Goal: Obtain resource: Obtain resource

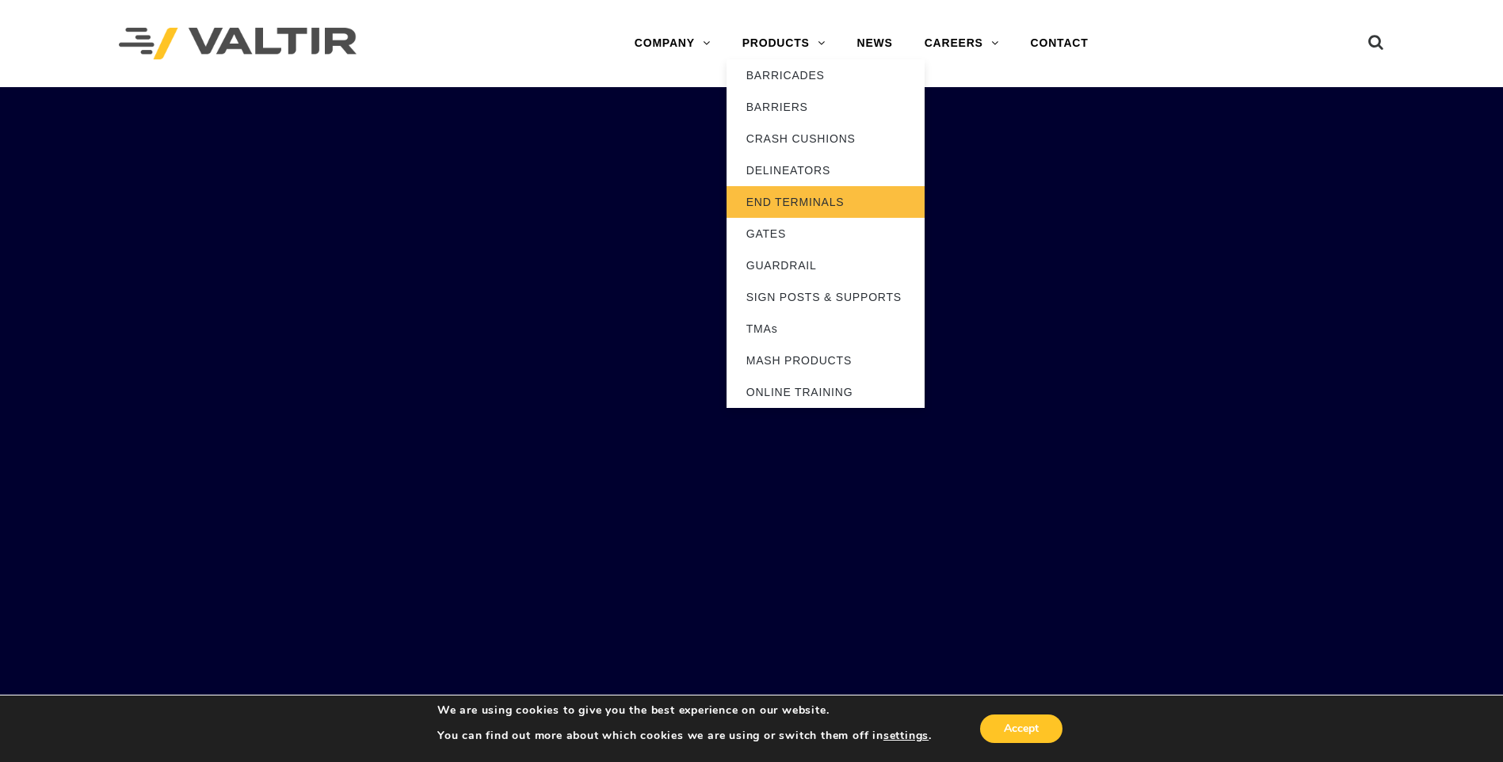
click at [787, 195] on link "END TERMINALS" at bounding box center [826, 202] width 198 height 32
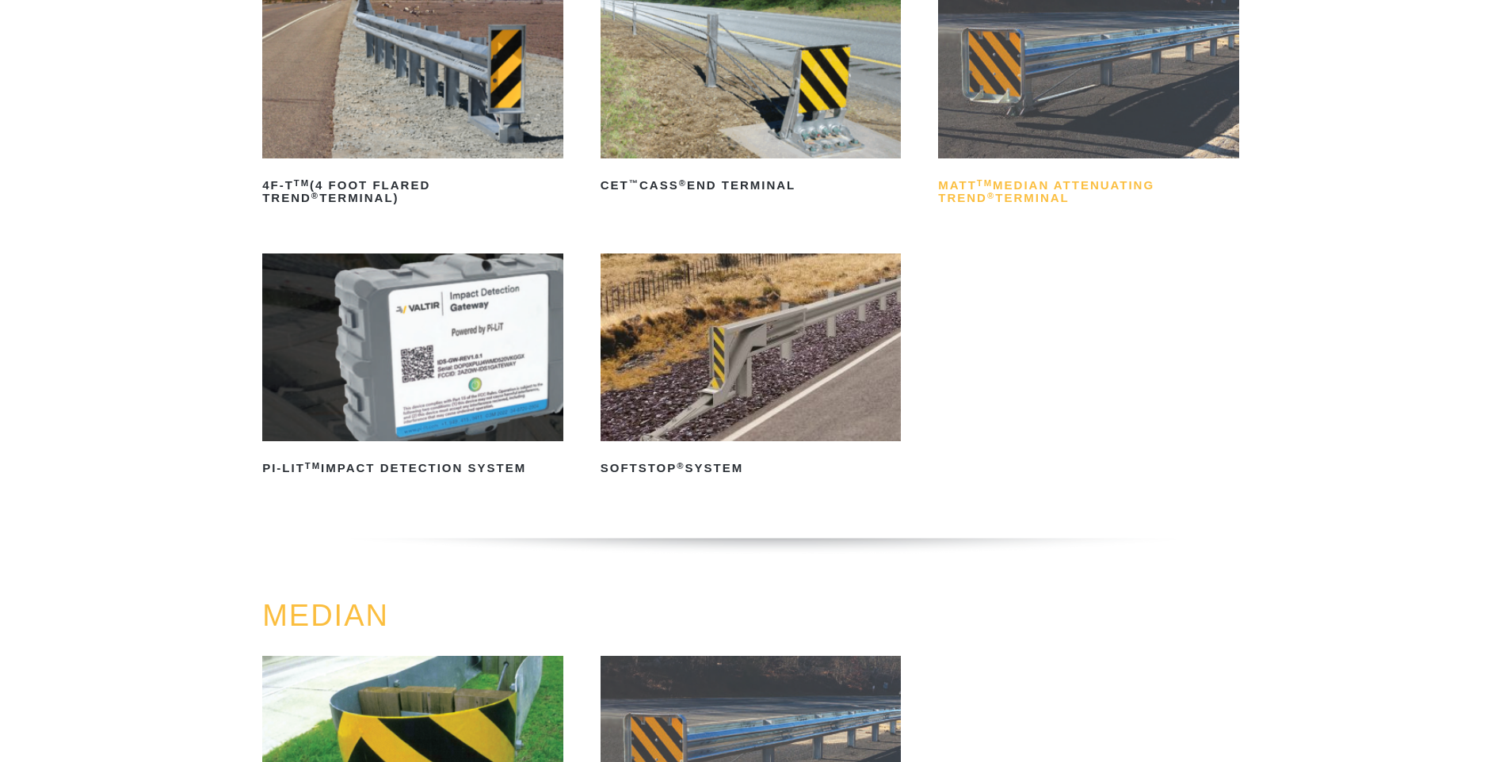
scroll to position [317, 0]
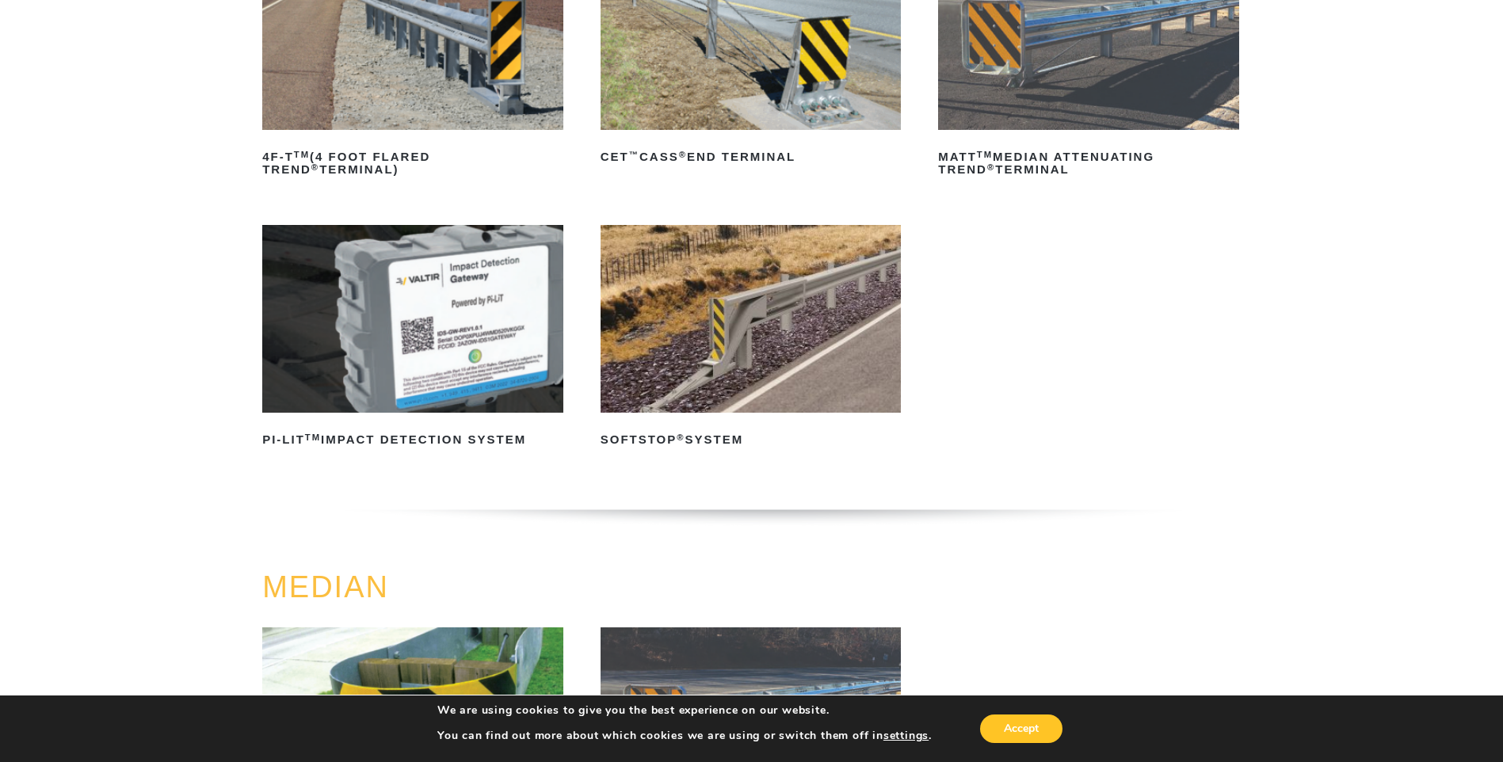
click at [765, 325] on img at bounding box center [751, 319] width 301 height 188
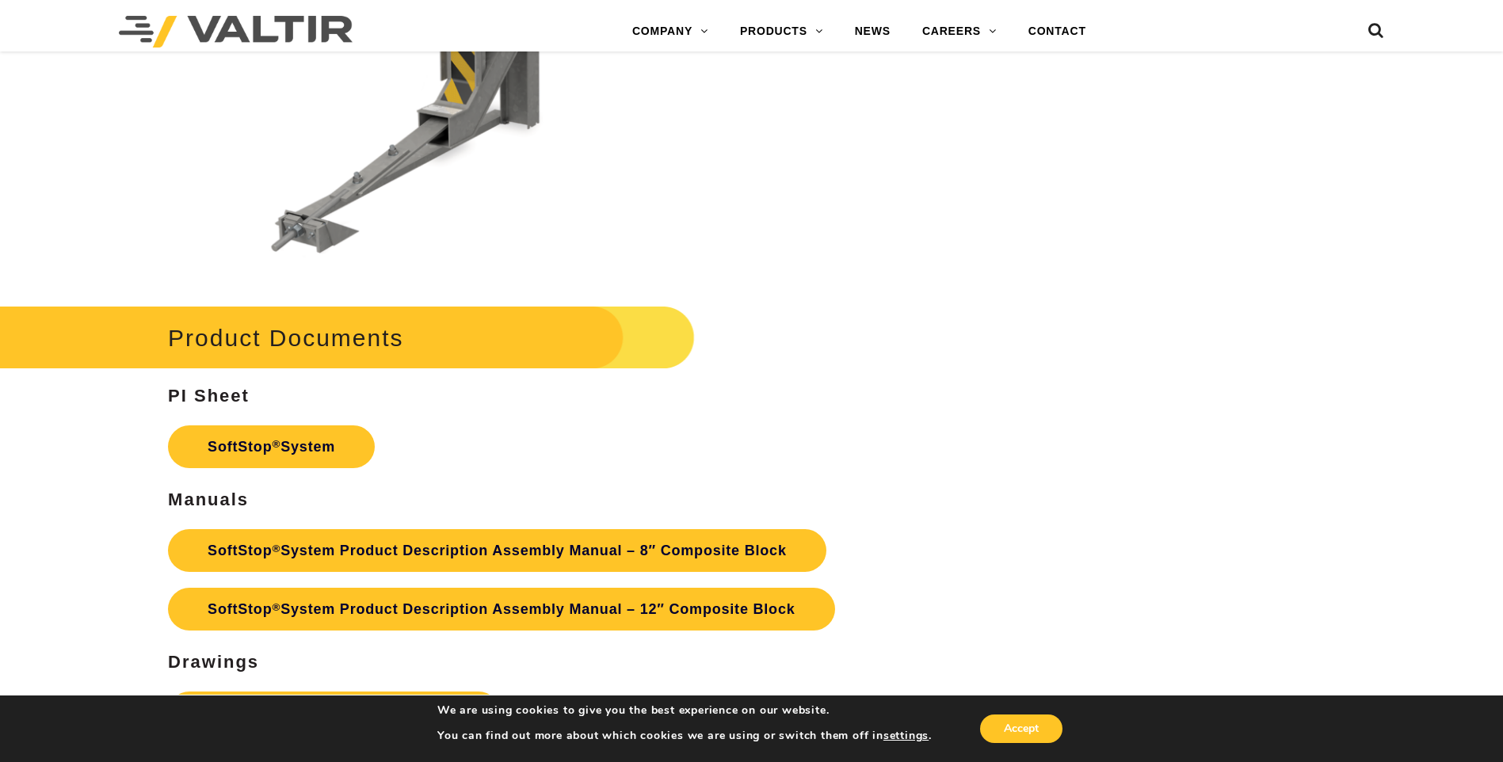
scroll to position [5467, 0]
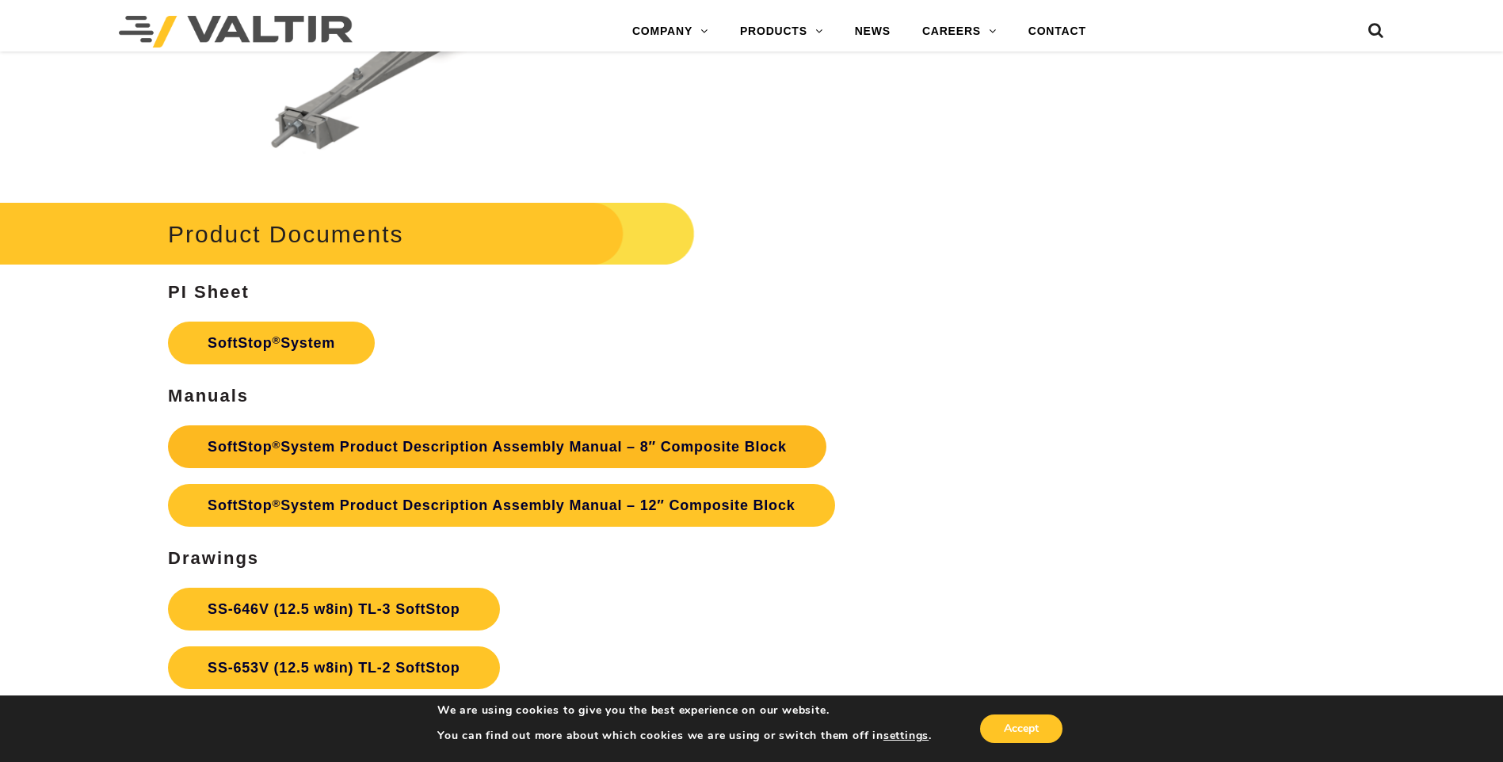
click at [617, 447] on link "SoftStop ® System Product Description Assembly Manual – 8″ Composite Block" at bounding box center [497, 446] width 658 height 43
